Goal: Information Seeking & Learning: Learn about a topic

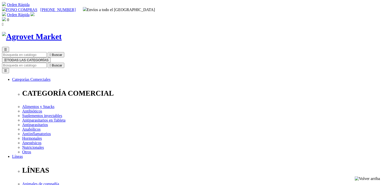
scroll to position [20, 0]
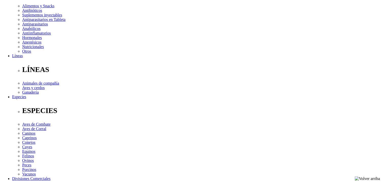
scroll to position [161, 0]
